Goal: Task Accomplishment & Management: Manage account settings

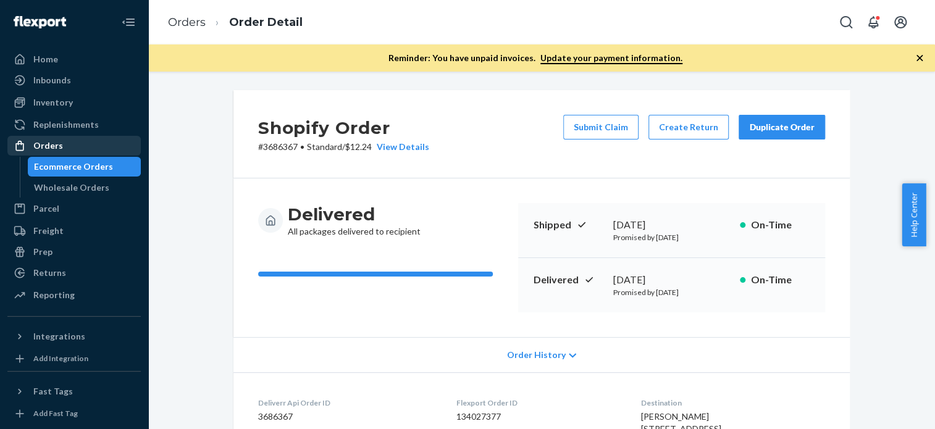
scroll to position [320, 0]
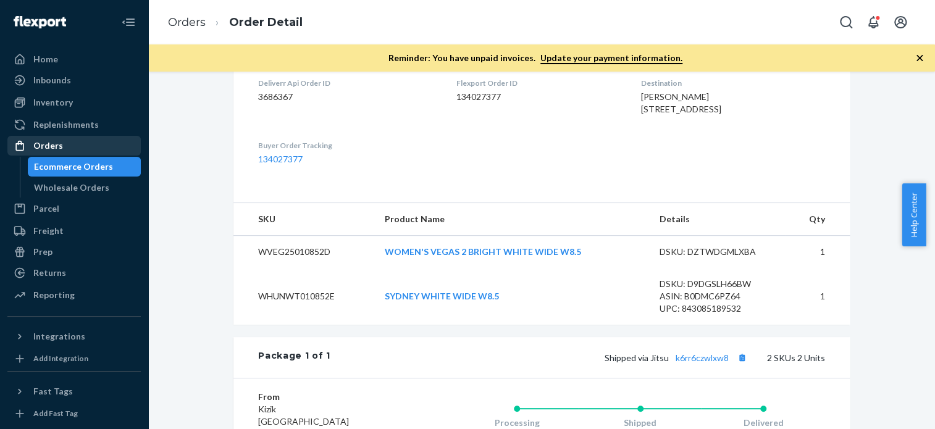
drag, startPoint x: 0, startPoint y: 0, endPoint x: 82, endPoint y: 140, distance: 162.2
click at [82, 140] on div "Orders" at bounding box center [74, 145] width 131 height 17
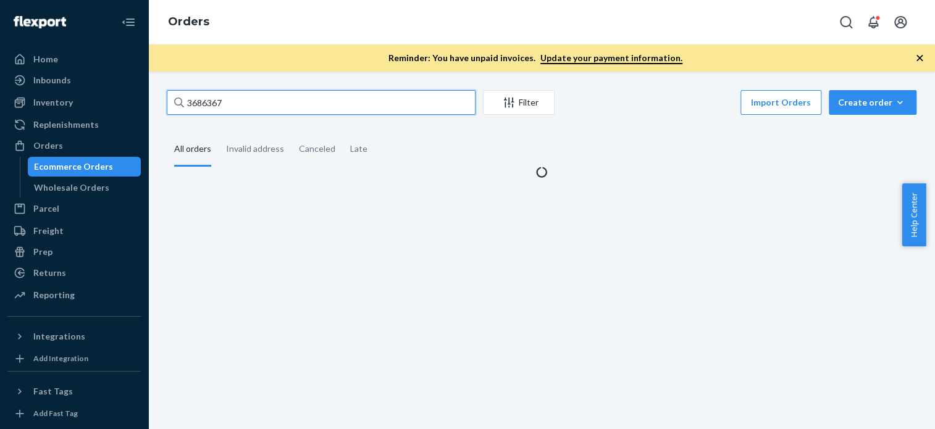
click at [240, 98] on input "3686367" at bounding box center [321, 102] width 309 height 25
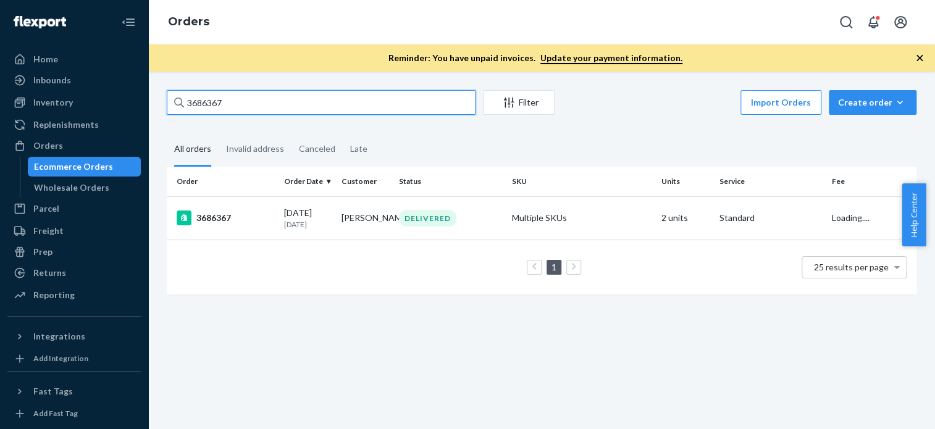
click at [240, 98] on input "3686367" at bounding box center [321, 102] width 309 height 25
paste input "710139"
click at [240, 98] on input "3710139" at bounding box center [321, 102] width 309 height 25
type input "3710139"
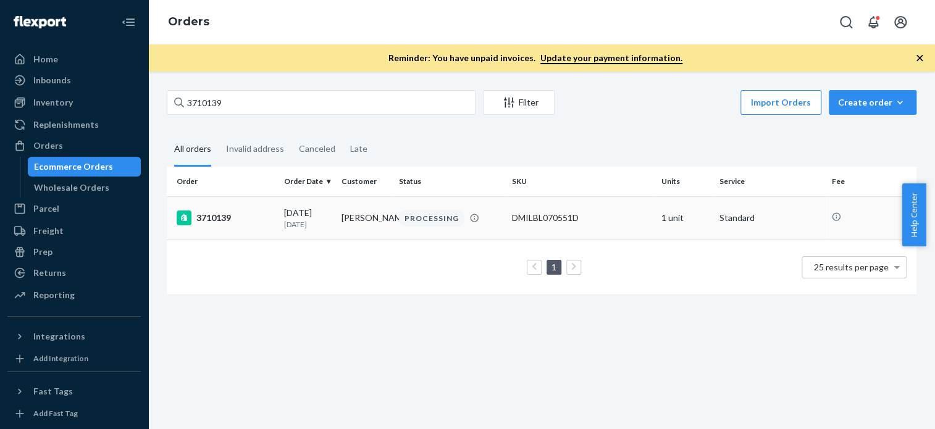
click at [216, 217] on div "3710139" at bounding box center [226, 218] width 98 height 15
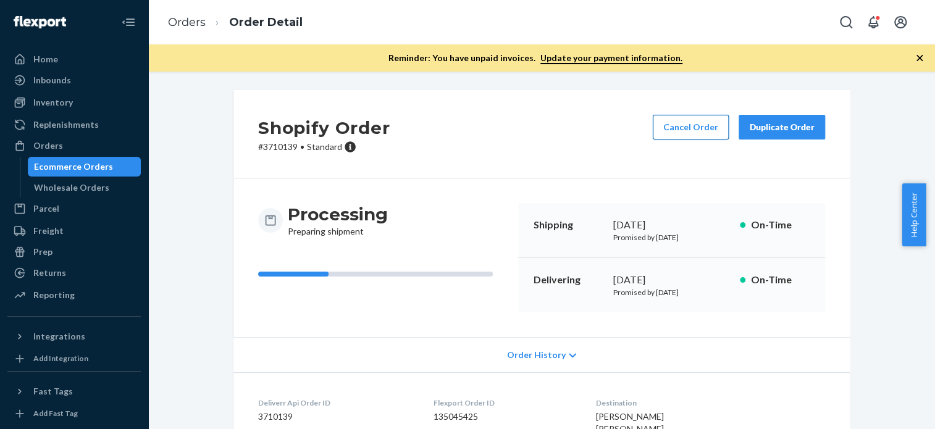
click at [659, 134] on button "Cancel Order" at bounding box center [691, 127] width 76 height 25
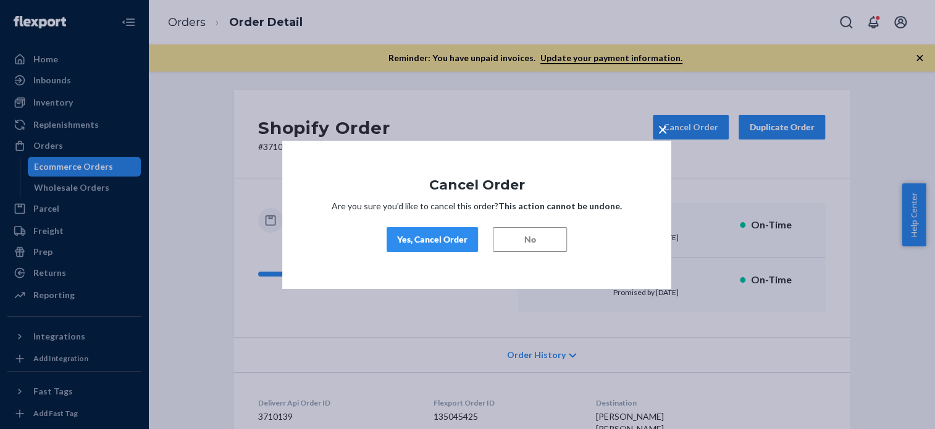
click at [435, 243] on div "Yes, Cancel Order" at bounding box center [432, 240] width 70 height 12
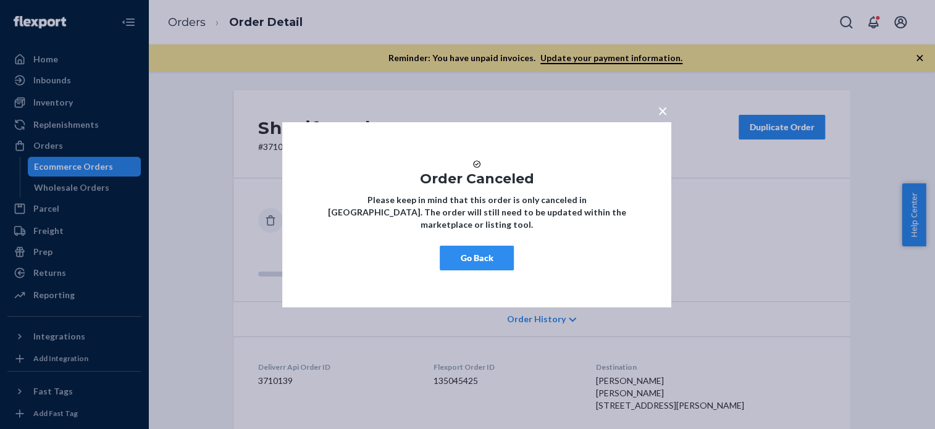
click at [477, 271] on button "Go Back" at bounding box center [477, 258] width 74 height 25
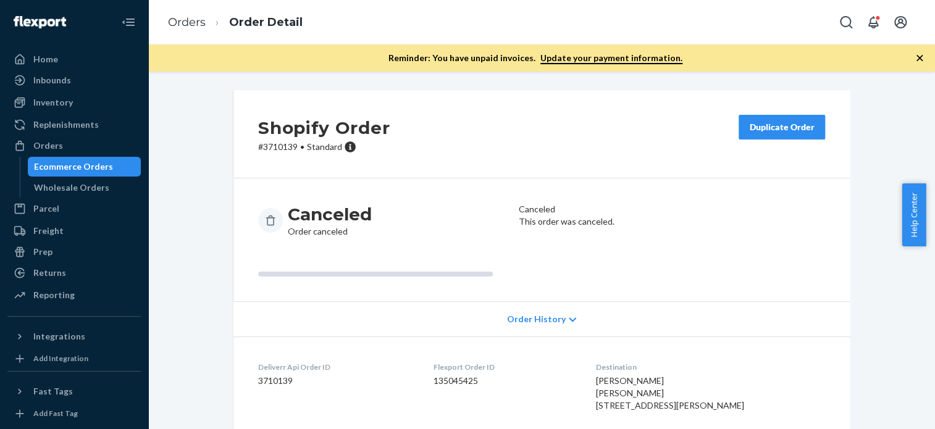
click at [766, 134] on button "Duplicate Order" at bounding box center [782, 127] width 86 height 25
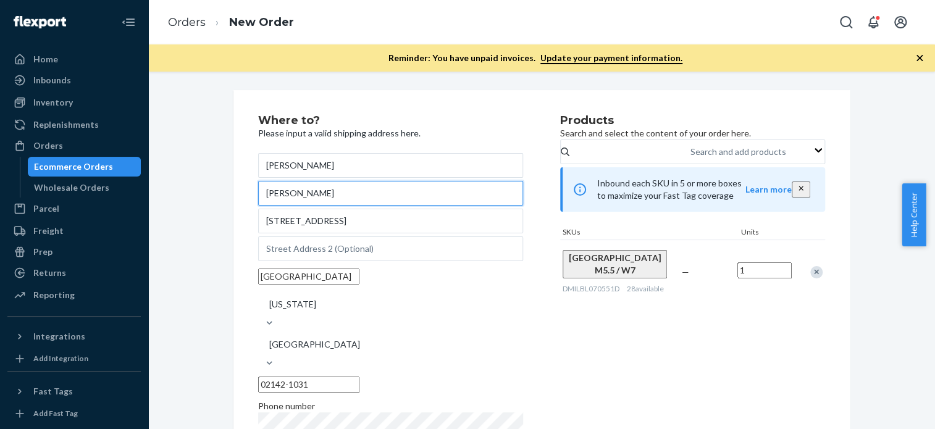
click at [336, 193] on input "[PERSON_NAME]" at bounding box center [390, 193] width 265 height 25
click at [336, 193] on input "text" at bounding box center [390, 193] width 265 height 25
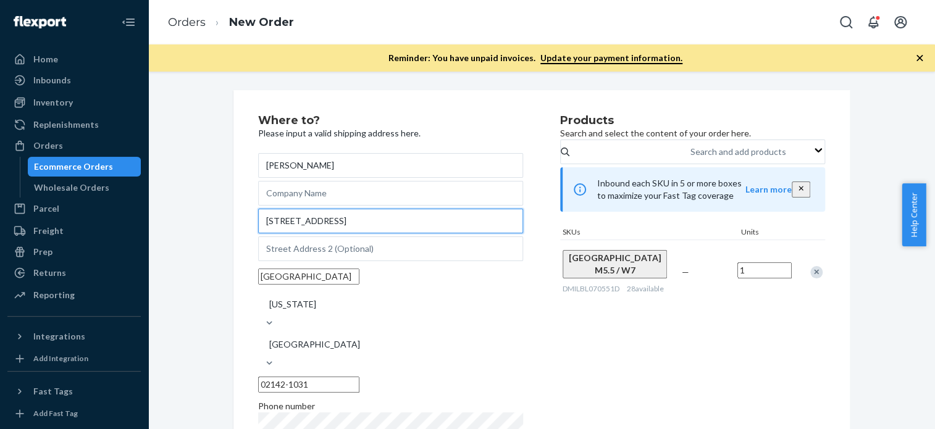
click at [336, 234] on input "[STREET_ADDRESS]" at bounding box center [390, 221] width 265 height 25
paste input "[STREET_ADDRESS]"
click at [336, 234] on input "[STREET_ADDRESS]" at bounding box center [390, 221] width 265 height 25
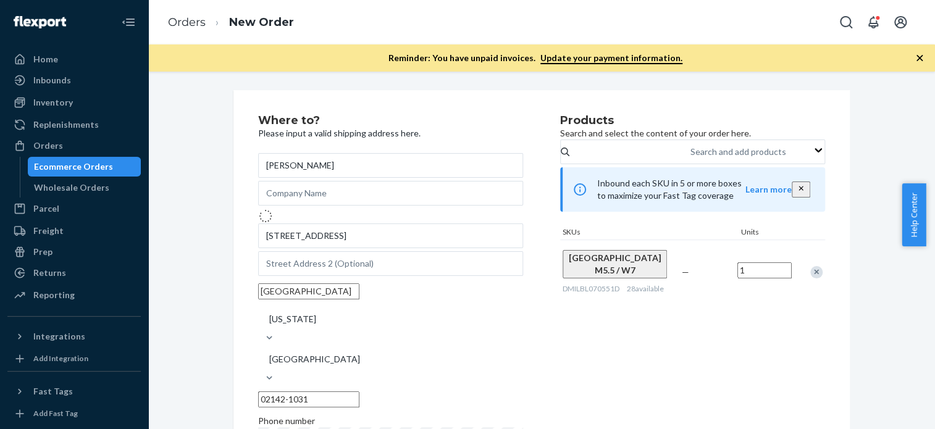
type input "[STREET_ADDRESS]"
type input "[GEOGRAPHIC_DATA]"
type input "02132"
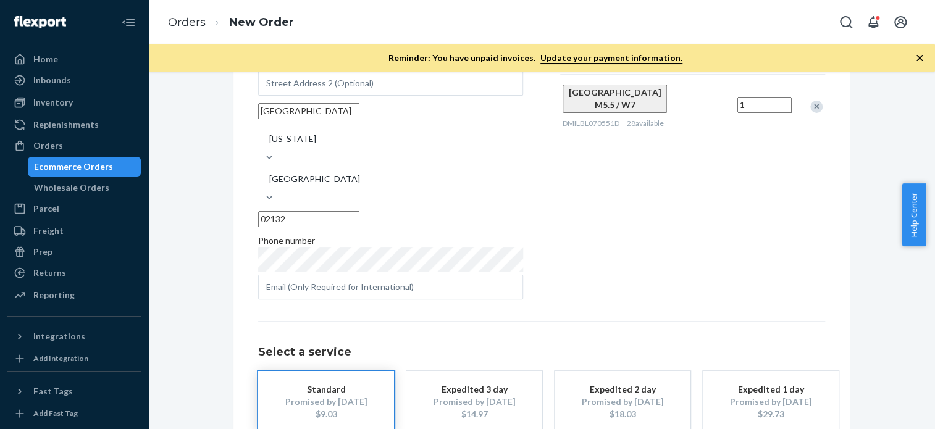
scroll to position [222, 0]
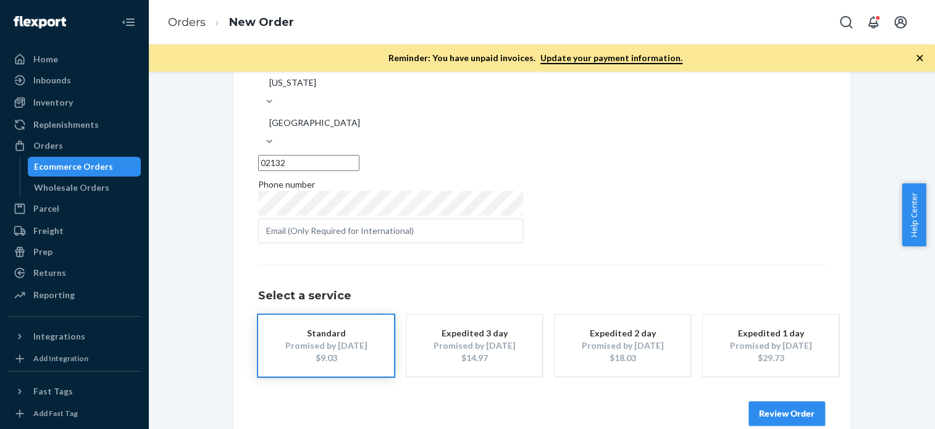
click at [767, 402] on button "Review Order" at bounding box center [787, 414] width 77 height 25
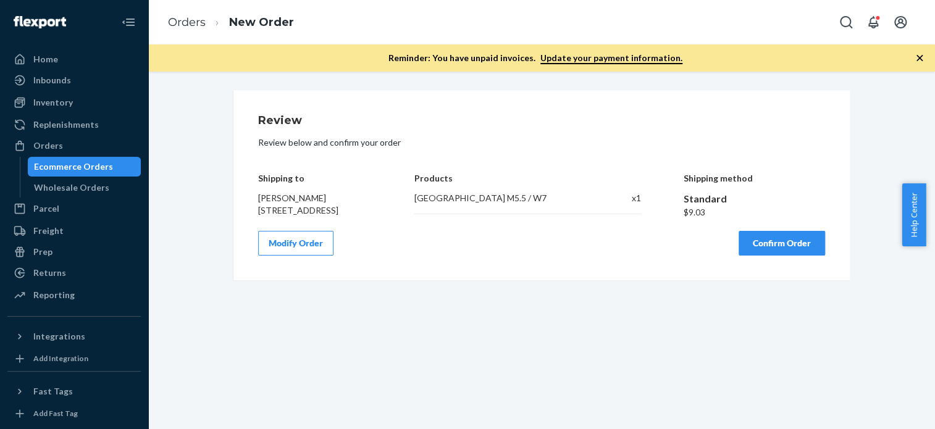
click at [753, 250] on button "Confirm Order" at bounding box center [782, 243] width 86 height 25
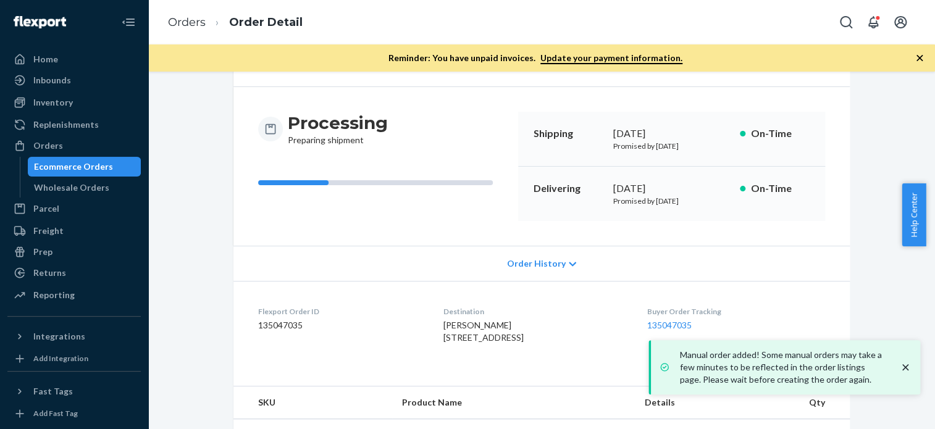
scroll to position [164, 0]
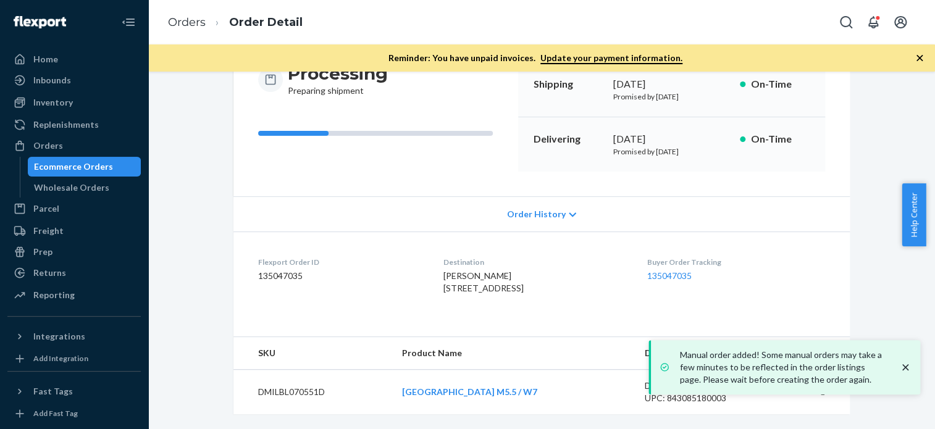
drag, startPoint x: 502, startPoint y: 276, endPoint x: 424, endPoint y: 262, distance: 78.5
click at [424, 262] on dl "Flexport Order ID 135047035 Destination [PERSON_NAME] [STREET_ADDRESS] US Buyer…" at bounding box center [542, 278] width 617 height 93
copy span "[STREET_ADDRESS]"
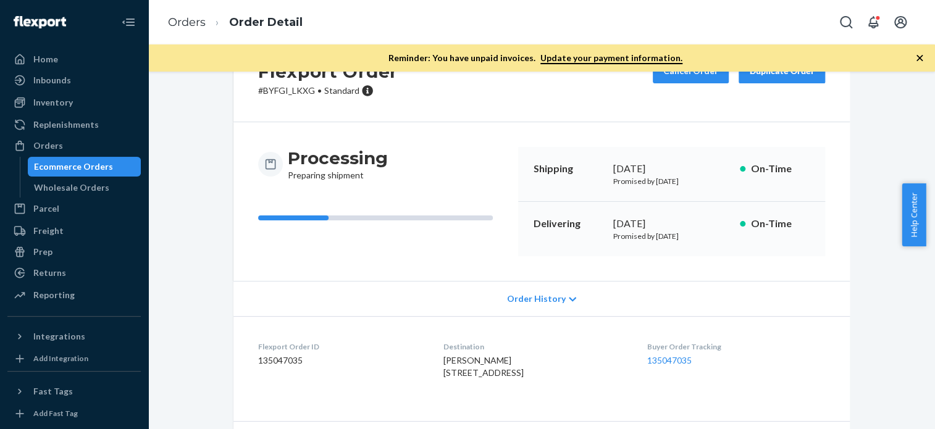
scroll to position [0, 0]
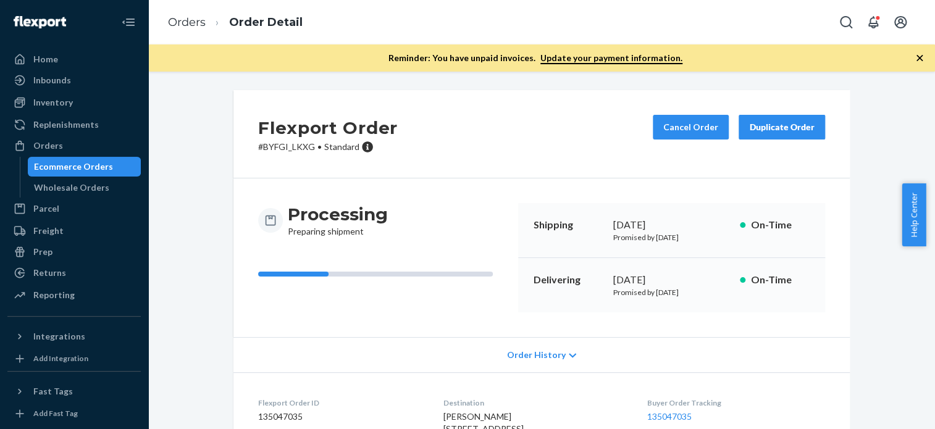
click at [772, 136] on button "Duplicate Order" at bounding box center [782, 127] width 86 height 25
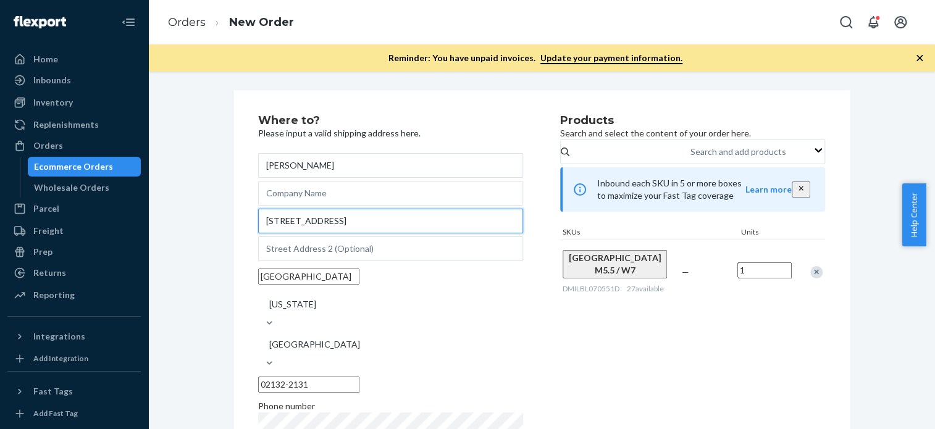
click at [317, 234] on input "[STREET_ADDRESS]" at bounding box center [390, 221] width 265 height 25
paste input "[GEOGRAPHIC_DATA]"
click at [317, 234] on input "[STREET_ADDRESS]" at bounding box center [390, 221] width 265 height 25
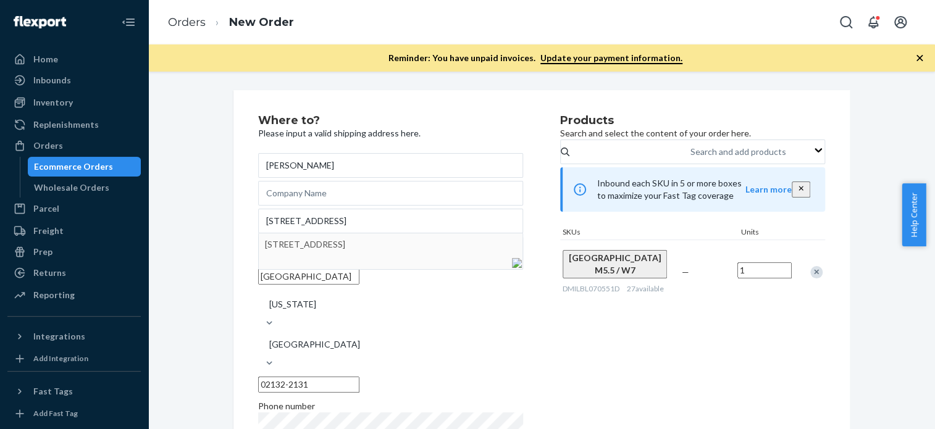
type input "[STREET_ADDRESS]"
type input "02132"
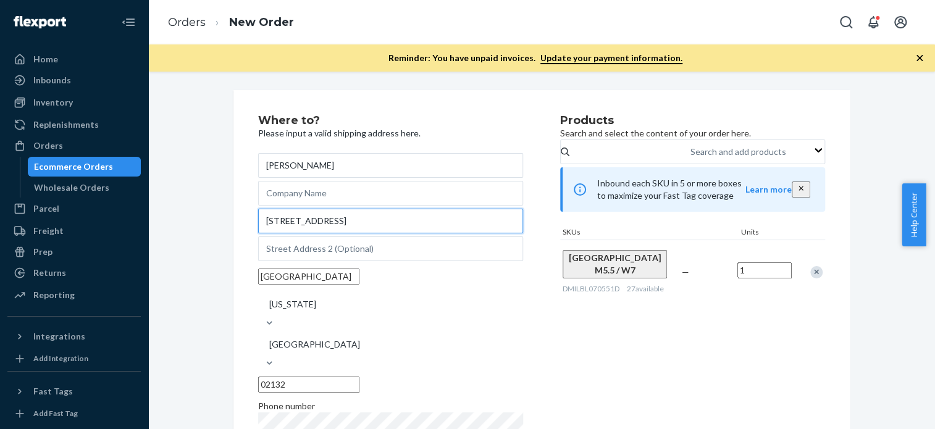
click at [339, 229] on input "[STREET_ADDRESS]" at bounding box center [390, 221] width 265 height 25
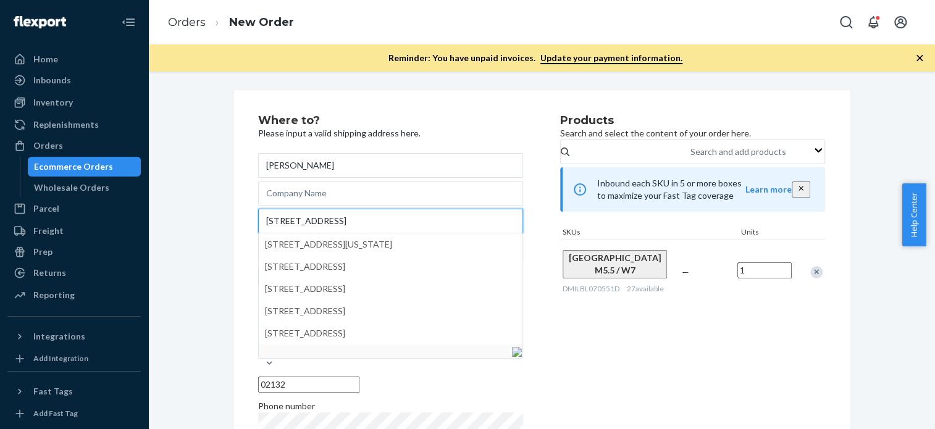
type input "[STREET_ADDRESS]"
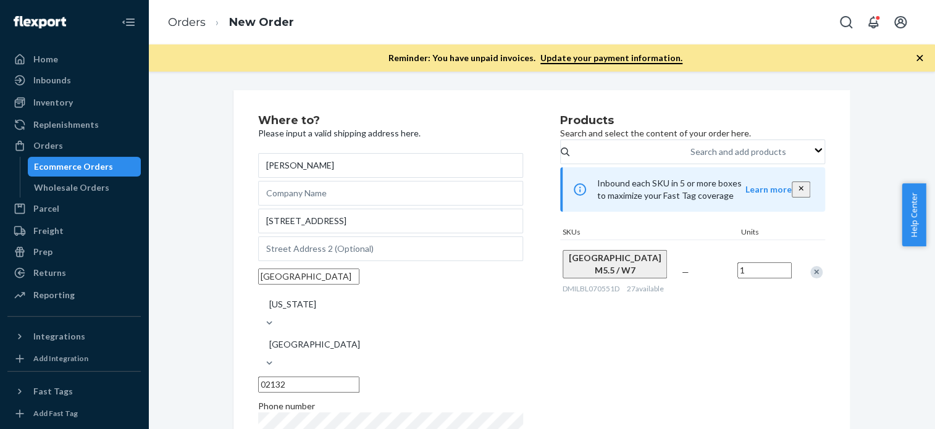
click at [175, 240] on div "Where to? Please input a valid shipping address here. [PERSON_NAME] [STREET_ADD…" at bounding box center [542, 381] width 769 height 583
click at [297, 285] on input "[GEOGRAPHIC_DATA]" at bounding box center [308, 277] width 101 height 16
paste input "[STREET_ADDRESS]"
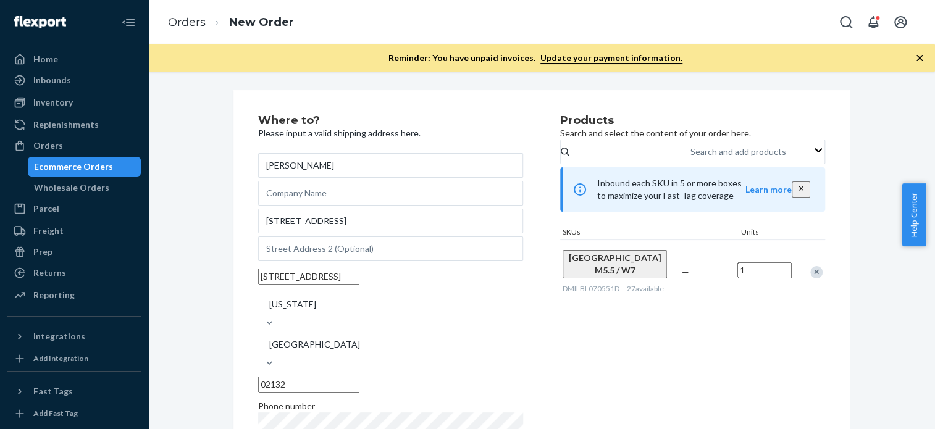
click at [297, 285] on input "[STREET_ADDRESS]" at bounding box center [308, 277] width 101 height 16
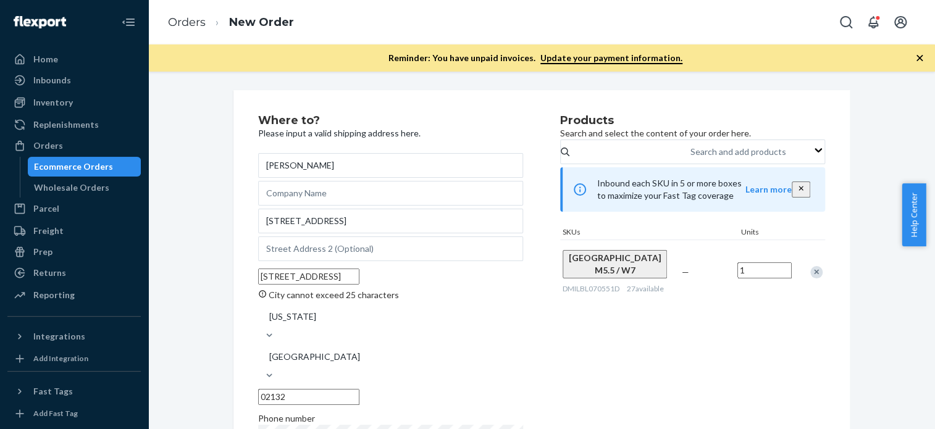
click at [263, 285] on input "[STREET_ADDRESS]" at bounding box center [308, 277] width 101 height 16
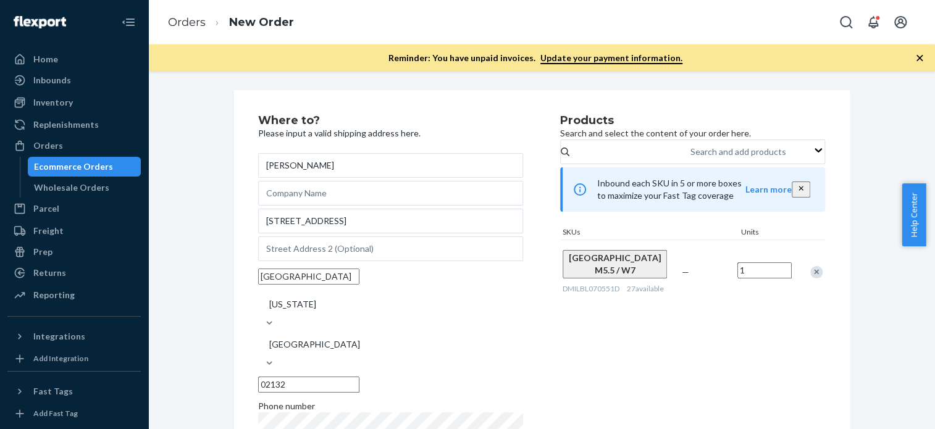
scroll to position [0, 2]
drag, startPoint x: 314, startPoint y: 297, endPoint x: 377, endPoint y: 316, distance: 65.3
click at [360, 285] on input "[GEOGRAPHIC_DATA]" at bounding box center [308, 277] width 101 height 16
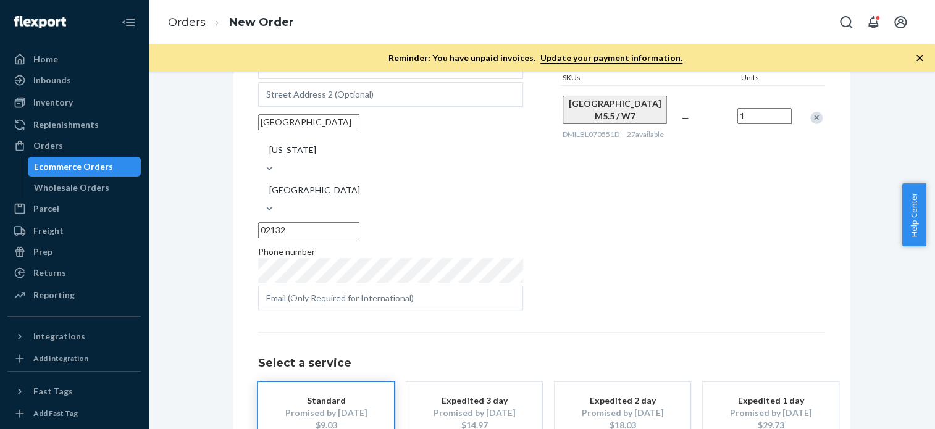
scroll to position [222, 0]
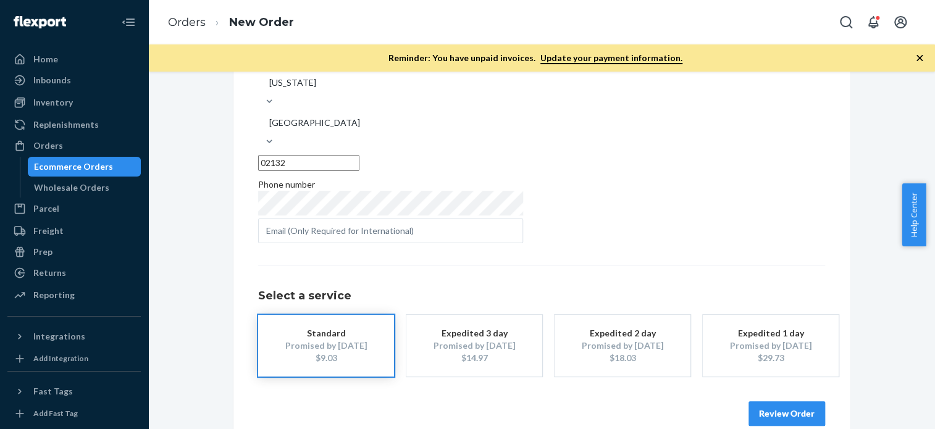
type input "[GEOGRAPHIC_DATA]"
click at [751, 402] on button "Review Order" at bounding box center [787, 414] width 77 height 25
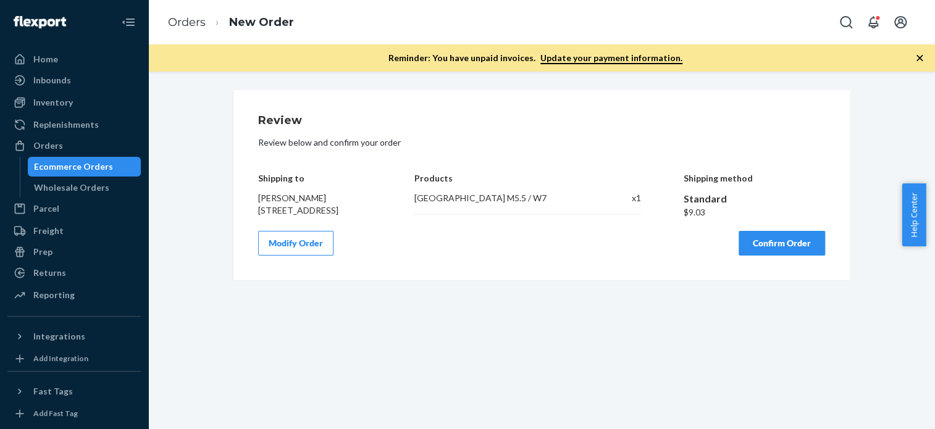
scroll to position [0, 0]
click at [754, 254] on button "Confirm Order" at bounding box center [782, 243] width 86 height 25
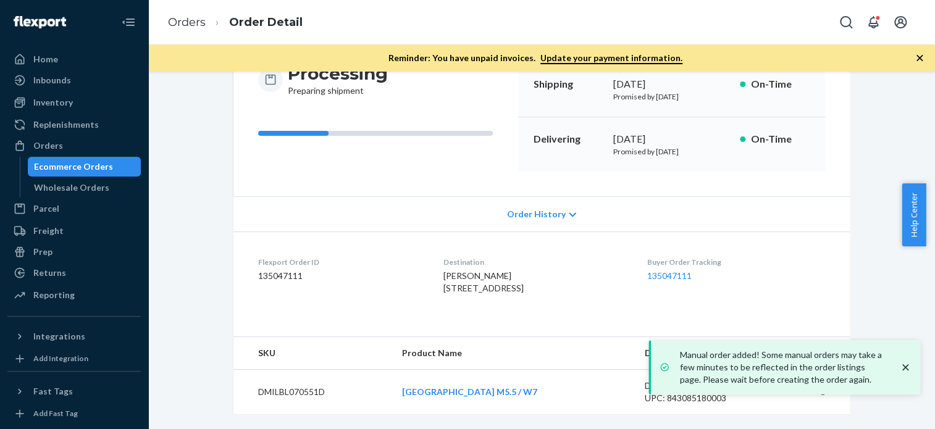
scroll to position [157, 0]
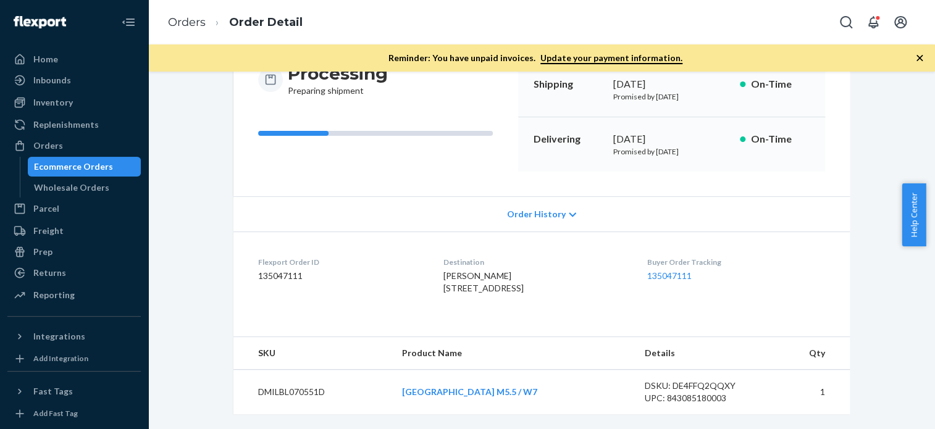
drag, startPoint x: 421, startPoint y: 269, endPoint x: 521, endPoint y: 287, distance: 101.6
click at [521, 287] on dl "Flexport Order ID 135047111 Destination [PERSON_NAME] [STREET_ADDRESS] US Buyer…" at bounding box center [542, 278] width 617 height 93
copy span "[STREET_ADDRESS]"
click at [59, 140] on div "Orders" at bounding box center [48, 146] width 30 height 12
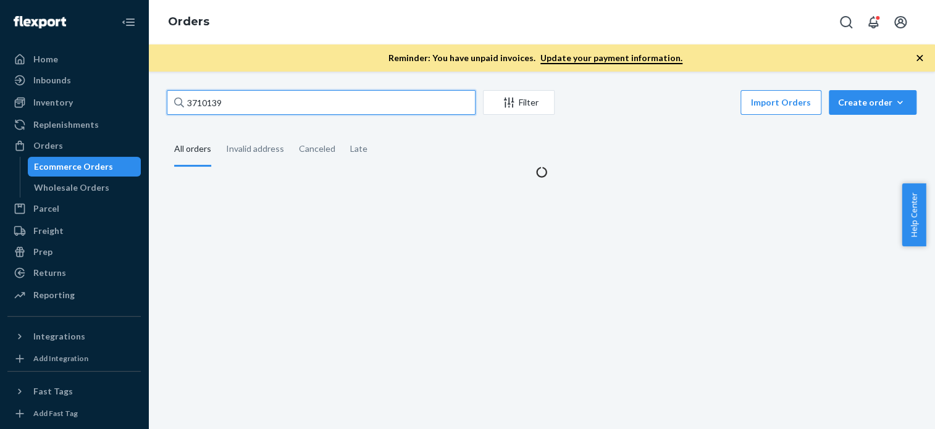
click at [218, 111] on input "3710139" at bounding box center [321, 102] width 309 height 25
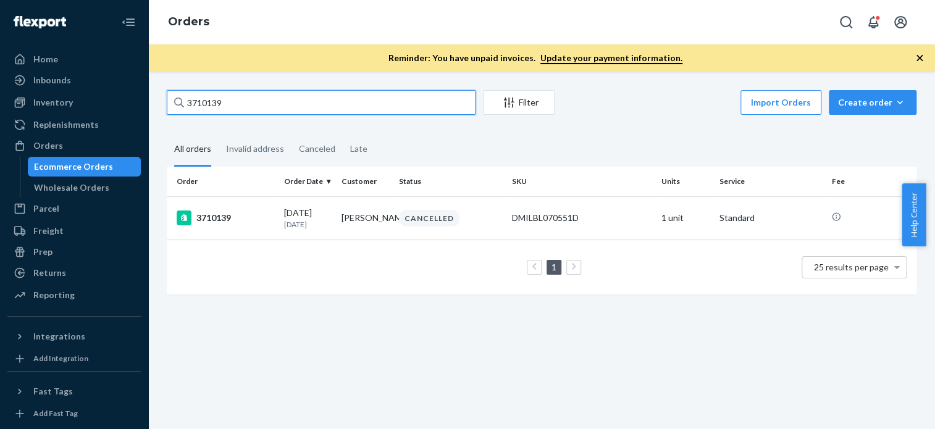
click at [218, 111] on input "3710139" at bounding box center [321, 102] width 309 height 25
paste input "[PERSON_NAME]"
click at [218, 111] on input "[PERSON_NAME]" at bounding box center [321, 102] width 309 height 25
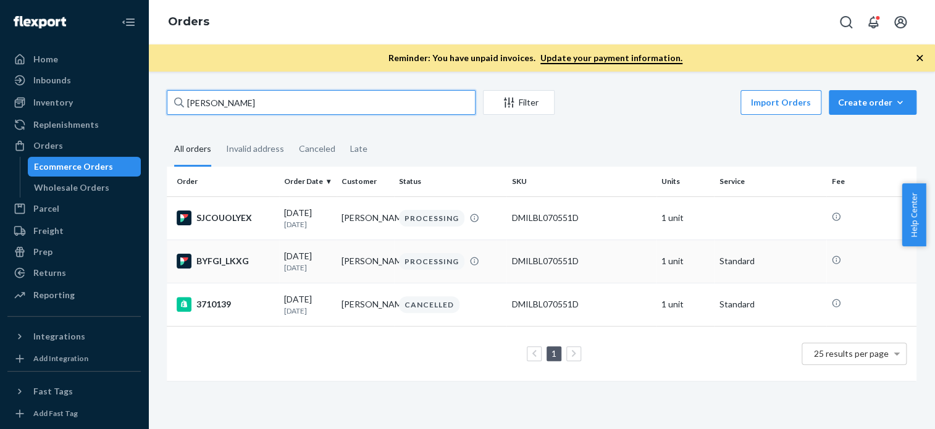
type input "[PERSON_NAME]"
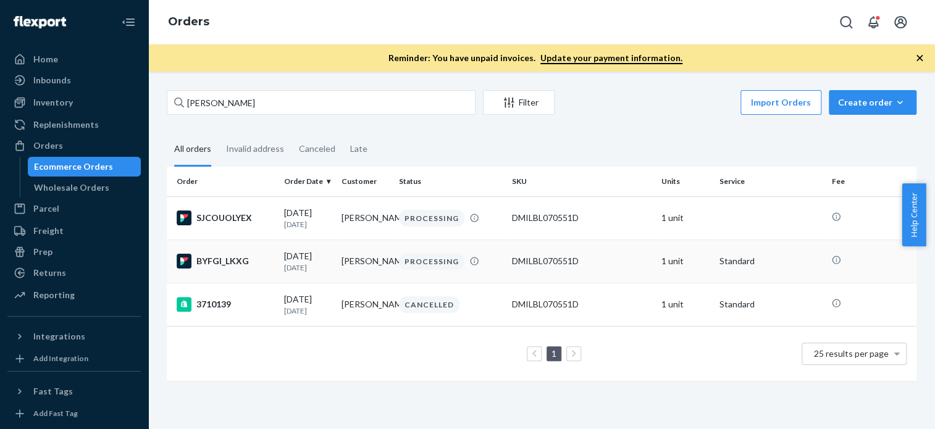
click at [229, 266] on div "BYFGI_LKXG" at bounding box center [226, 261] width 98 height 15
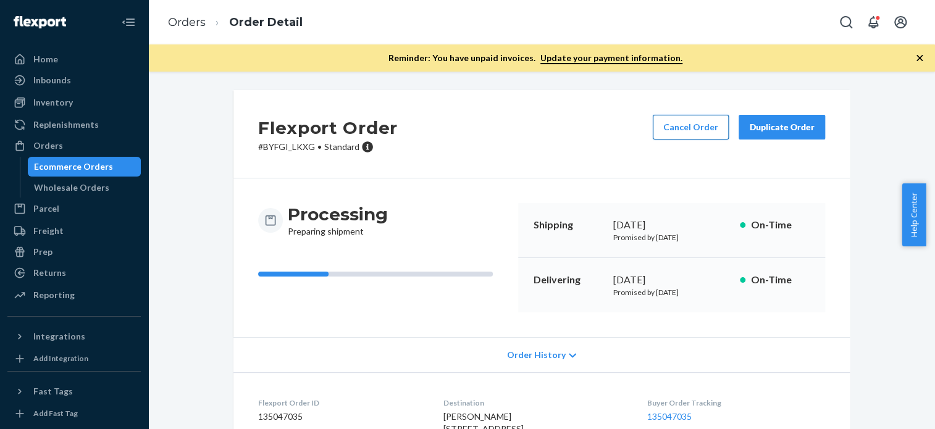
click at [699, 133] on button "Cancel Order" at bounding box center [691, 127] width 76 height 25
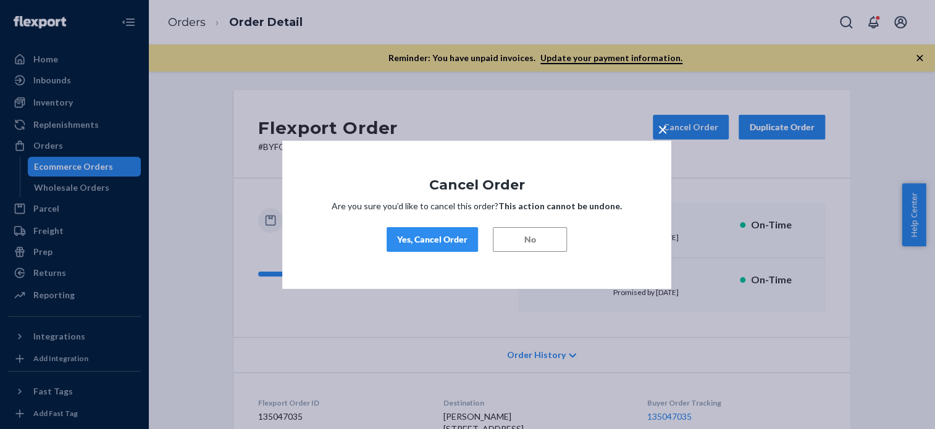
click at [436, 239] on div "Yes, Cancel Order" at bounding box center [432, 240] width 70 height 12
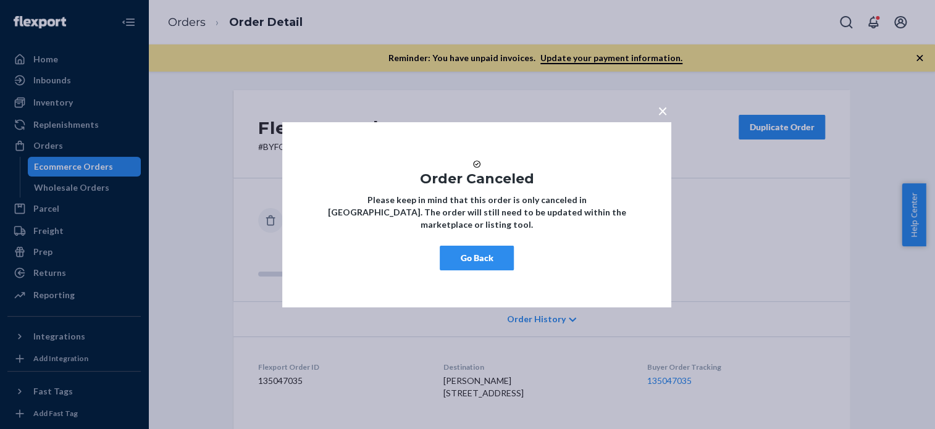
click at [452, 271] on button "Go Back" at bounding box center [477, 258] width 74 height 25
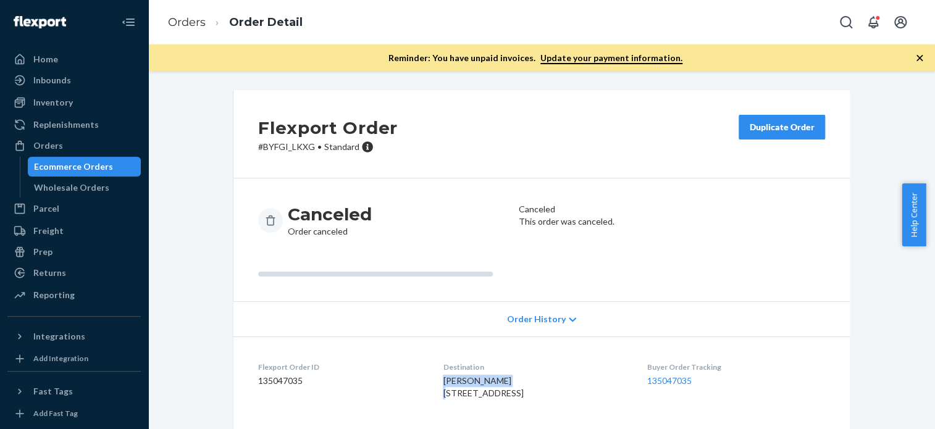
drag, startPoint x: 430, startPoint y: 379, endPoint x: 523, endPoint y: 382, distance: 92.7
click at [523, 382] on dl "Flexport Order ID 135047035 Destination [PERSON_NAME] [STREET_ADDRESS] US Buyer…" at bounding box center [542, 383] width 617 height 93
copy span "[PERSON_NAME]"
click at [104, 141] on div "Orders" at bounding box center [74, 145] width 131 height 17
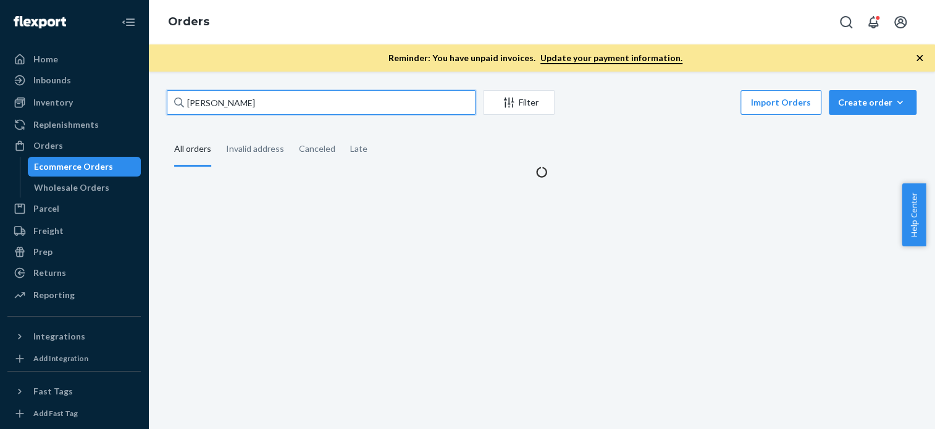
click at [251, 103] on input "[PERSON_NAME]" at bounding box center [321, 102] width 309 height 25
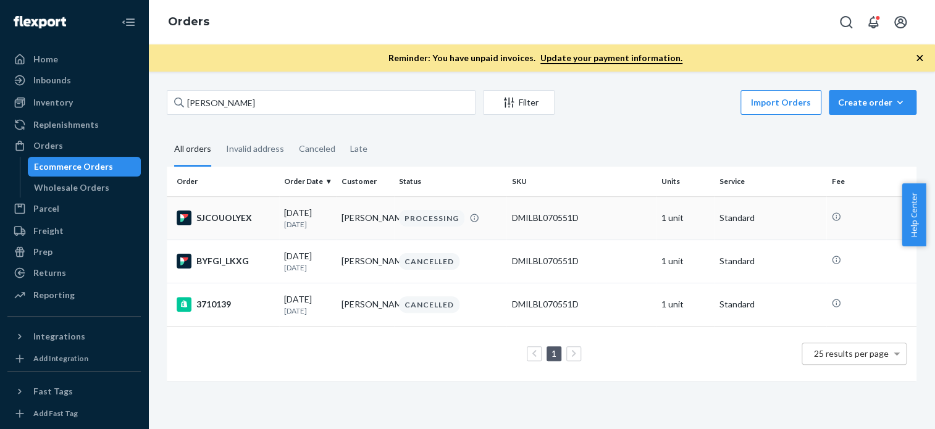
click at [225, 207] on td "SJCOUOLYEX" at bounding box center [223, 217] width 112 height 43
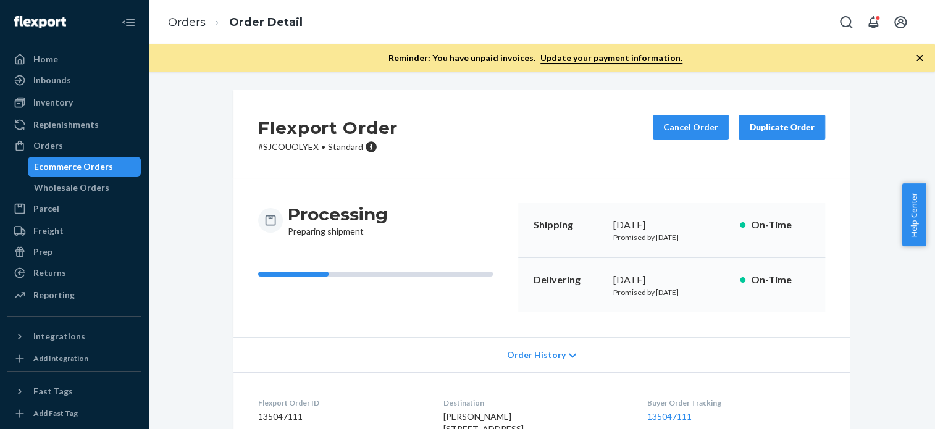
click at [259, 143] on p "# SJCOUOLYEX • Standard" at bounding box center [328, 147] width 140 height 12
copy p "SJCOUOLYEX"
click at [259, 143] on p "# SJCOUOLYEX • Standard" at bounding box center [328, 147] width 140 height 12
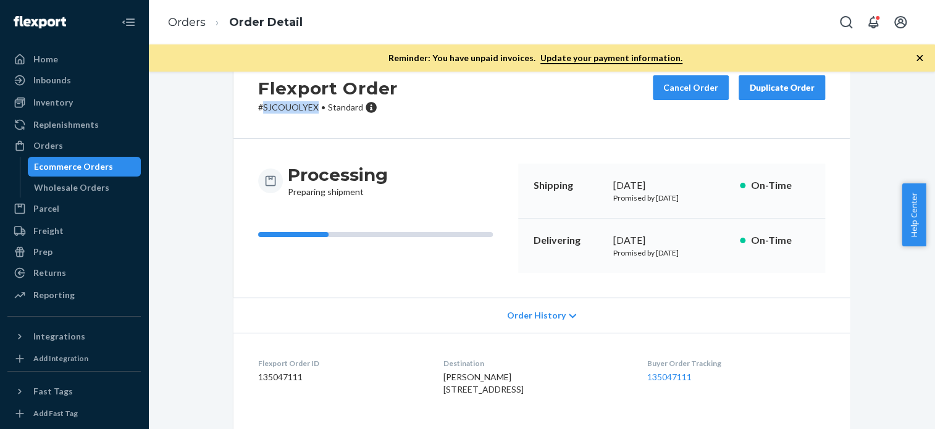
scroll to position [39, 0]
copy p "SJCOUOLYEX"
